Goal: Information Seeking & Learning: Learn about a topic

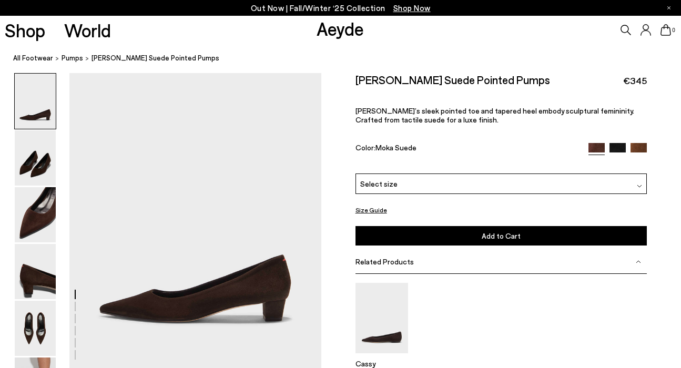
click at [390, 187] on span "Select size" at bounding box center [378, 183] width 37 height 11
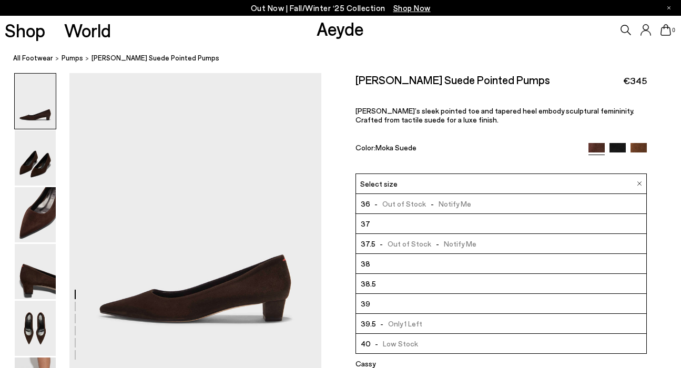
click at [493, 126] on div "Judi Suede Pointed Pumps €345 Judi’s sleek pointed toe and tapered heel embody …" at bounding box center [501, 123] width 292 height 100
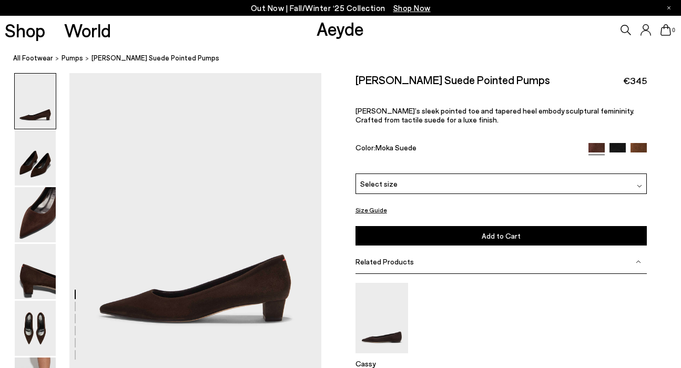
click at [619, 146] on img at bounding box center [617, 151] width 16 height 16
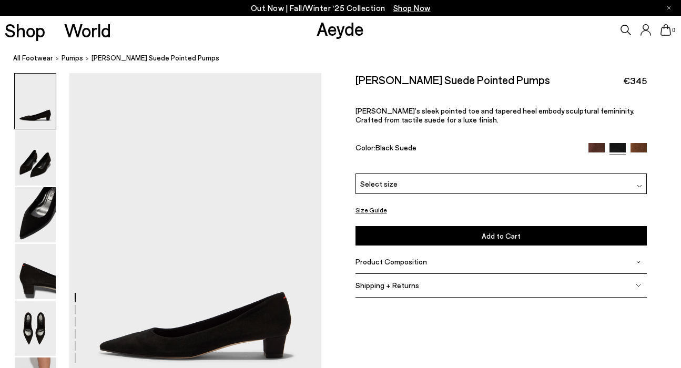
click at [431, 188] on div "Select size" at bounding box center [501, 183] width 292 height 21
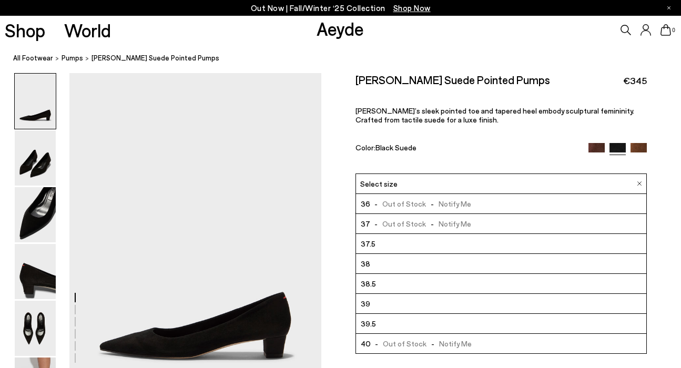
click at [470, 135] on div "Judi Suede Pointed Pumps €345 Judi’s sleek pointed toe and tapered heel embody …" at bounding box center [501, 123] width 292 height 100
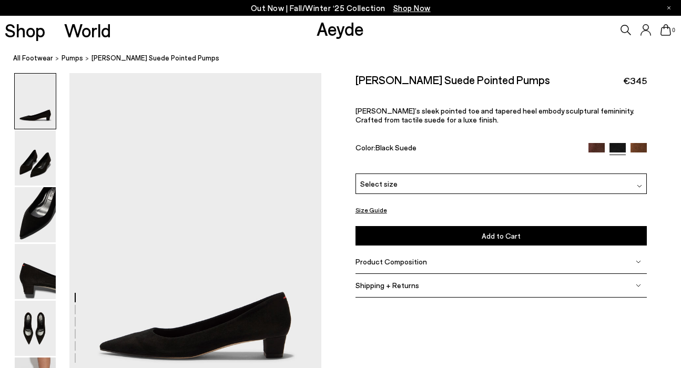
click at [641, 145] on img at bounding box center [638, 151] width 16 height 16
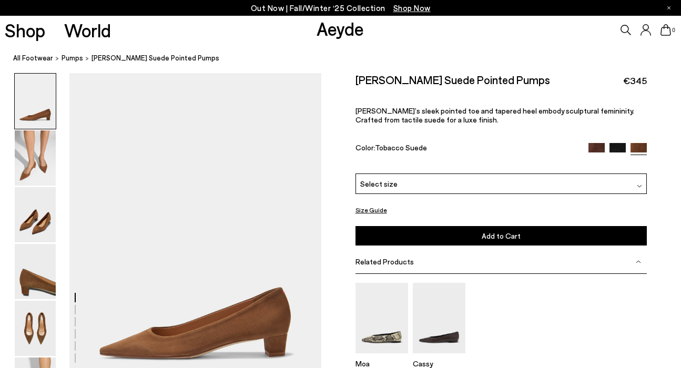
click at [528, 190] on div "Select size" at bounding box center [501, 183] width 292 height 21
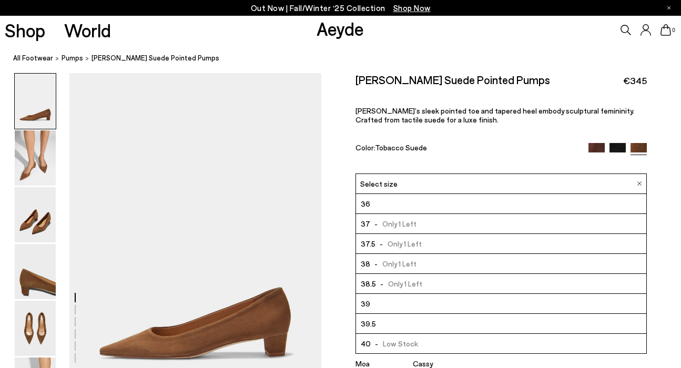
click at [512, 122] on p "Judi’s sleek pointed toe and tapered heel embody sculptural femininity. Crafted…" at bounding box center [501, 115] width 292 height 18
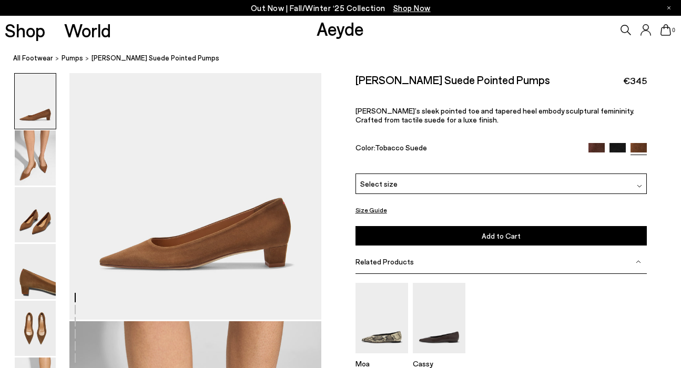
scroll to position [93, 0]
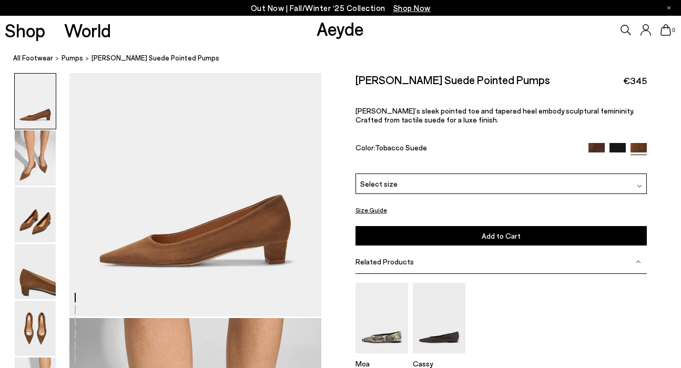
click at [376, 211] on button "Size Guide" at bounding box center [371, 209] width 32 height 13
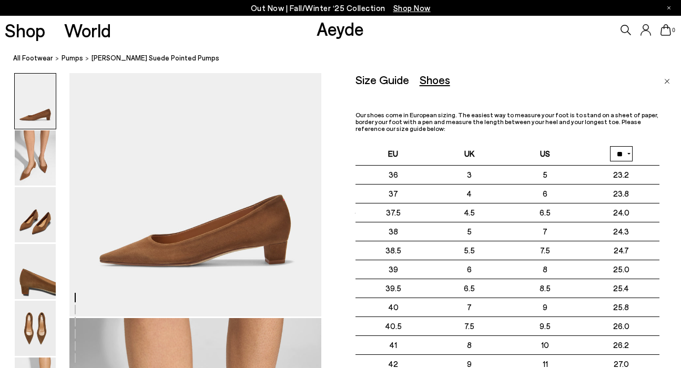
click at [515, 139] on div "Our shoes come in European sizing. The easiest way to measure your foot is to s…" at bounding box center [507, 280] width 304 height 338
click at [381, 81] on div "Size Guide" at bounding box center [382, 79] width 54 height 13
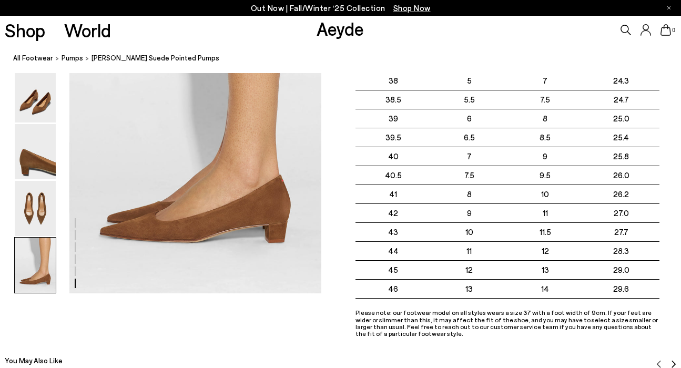
scroll to position [1803, 0]
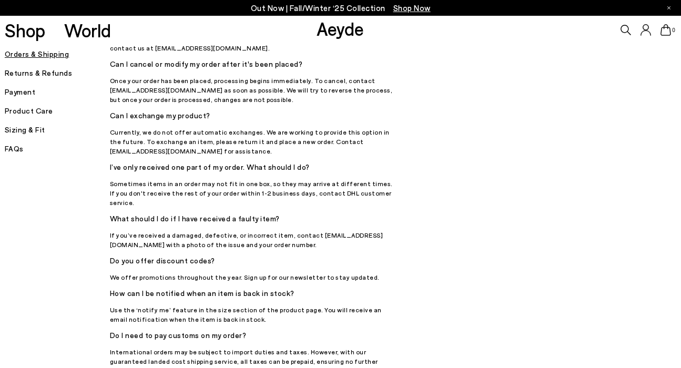
scroll to position [139, 0]
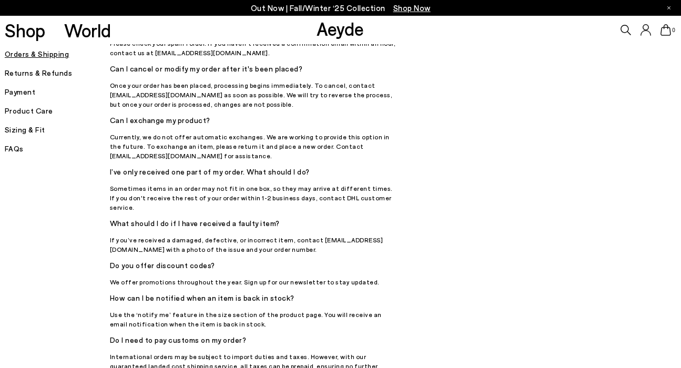
click at [43, 76] on h5 "Returns & Refunds" at bounding box center [57, 73] width 105 height 15
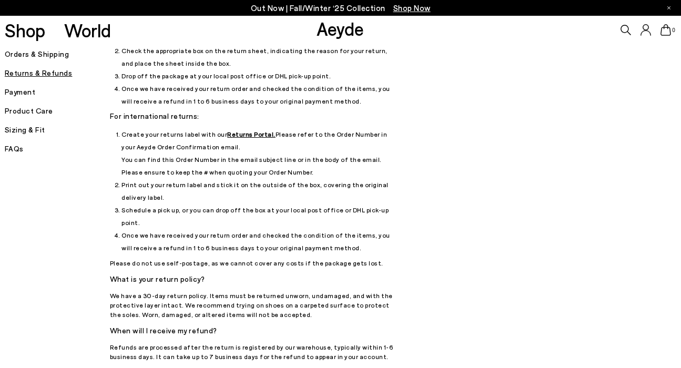
scroll to position [125, 0]
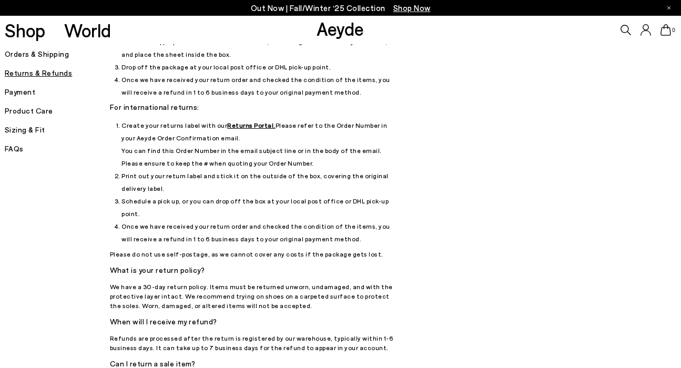
click at [227, 121] on u "Returns Portal." at bounding box center [251, 124] width 48 height 7
